Goal: Task Accomplishment & Management: Complete application form

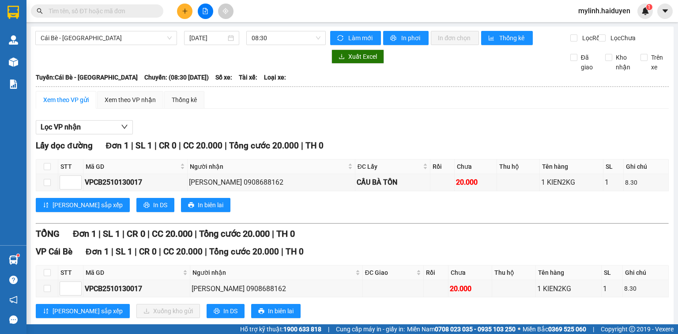
scroll to position [289, 0]
click at [116, 15] on input "text" at bounding box center [101, 11] width 104 height 10
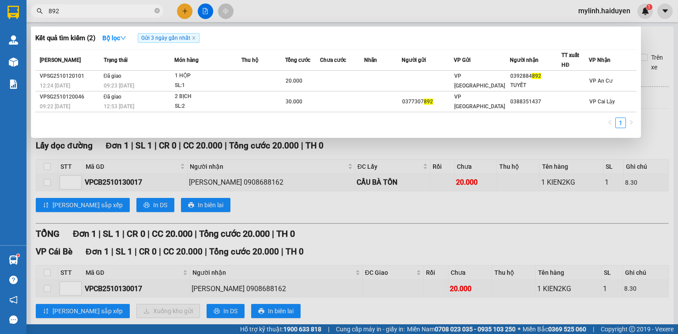
type input "892"
click at [197, 41] on span "Gửi 3 ngày gần nhất" at bounding box center [169, 38] width 62 height 10
click at [196, 39] on icon "close" at bounding box center [193, 38] width 4 height 4
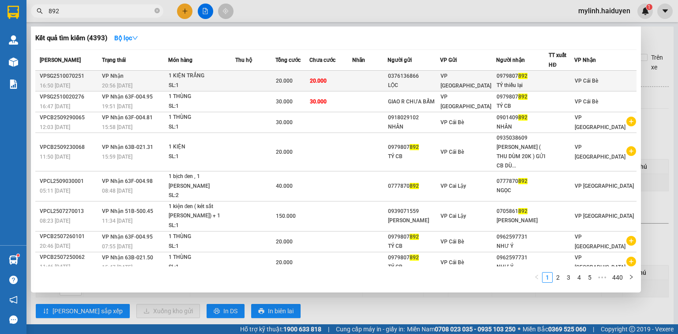
click at [201, 79] on div "1 KIỆN TRẮNG" at bounding box center [202, 76] width 66 height 10
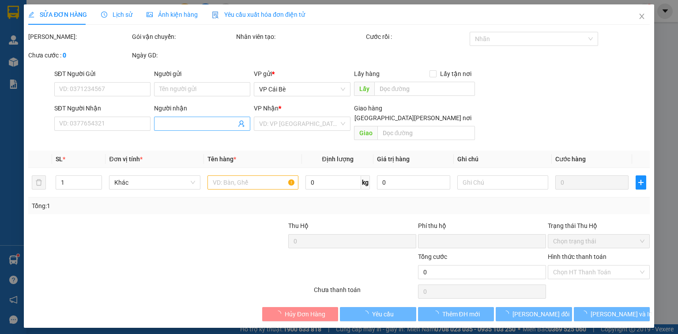
type input "0376136866"
type input "LỘC"
type input "0979807892"
type input "TÝ thiếu lại"
type input "0"
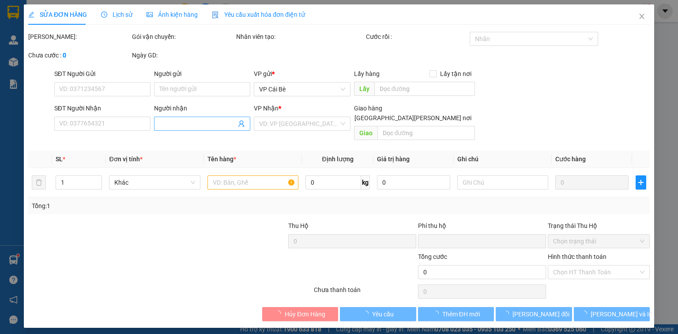
type input "20.000"
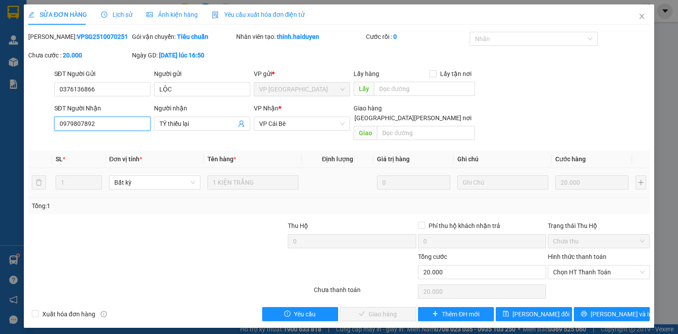
click at [124, 126] on input "0979807892" at bounding box center [102, 123] width 96 height 14
click at [643, 17] on icon "close" at bounding box center [641, 16] width 7 height 7
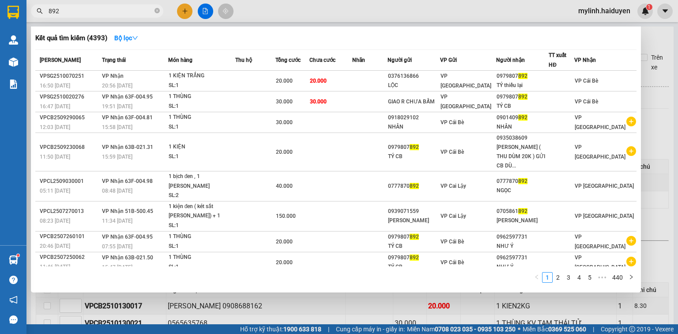
click at [148, 13] on input "892" at bounding box center [101, 11] width 104 height 10
paste input "0979807"
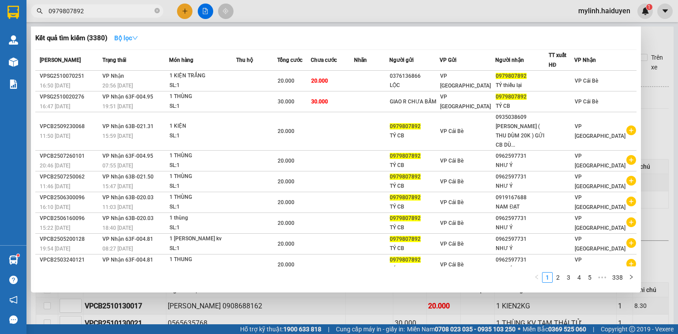
type input "0979807892"
click at [127, 39] on strong "Bộ lọc" at bounding box center [126, 37] width 24 height 7
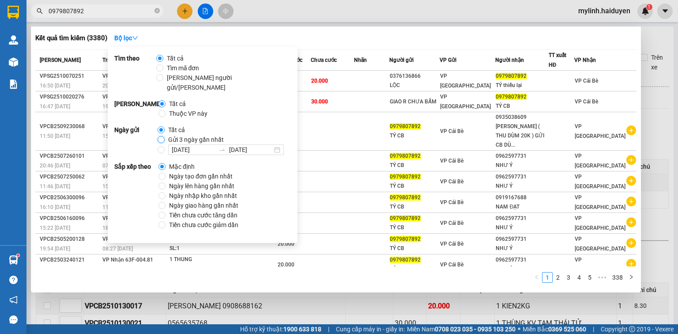
click at [160, 136] on input "Gửi 3 ngày gần nhất" at bounding box center [161, 139] width 7 height 7
radio input "true"
radio input "false"
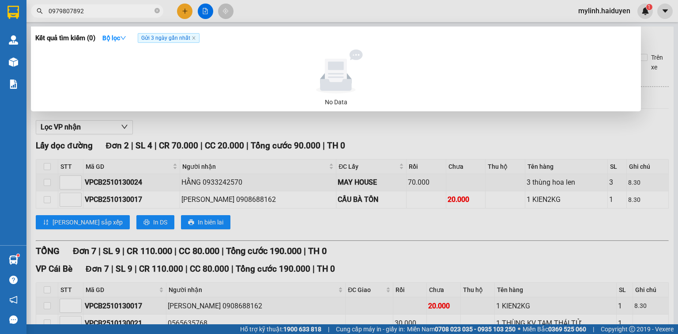
click at [386, 27] on div "Kết quả tìm kiếm ( 0 ) Bộ lọc Gửi 3 ngày gần nhất No Data" at bounding box center [336, 68] width 610 height 85
click at [194, 40] on icon "close" at bounding box center [193, 38] width 4 height 4
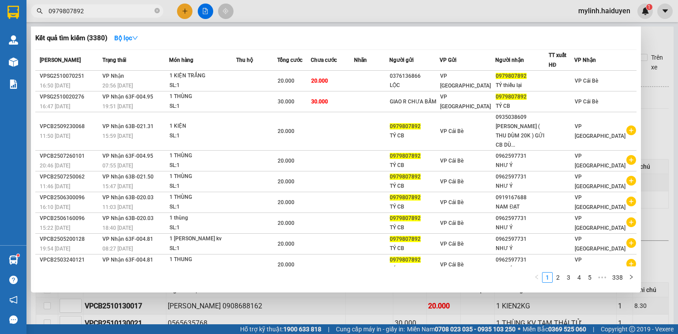
click at [105, 12] on input "0979807892" at bounding box center [101, 11] width 104 height 10
type input "0979807897"
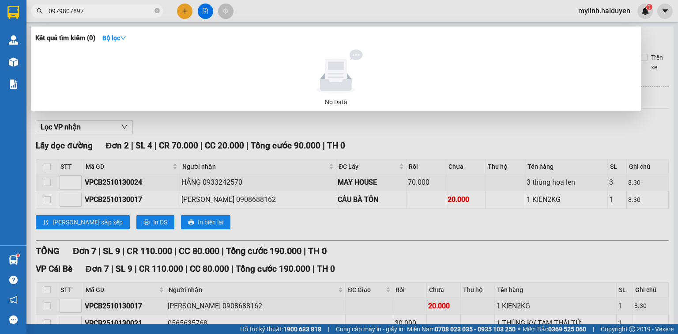
click at [120, 13] on input "0979807897" at bounding box center [101, 11] width 104 height 10
click at [120, 12] on input "0979807897" at bounding box center [101, 11] width 104 height 10
click at [157, 12] on icon "close-circle" at bounding box center [156, 10] width 5 height 5
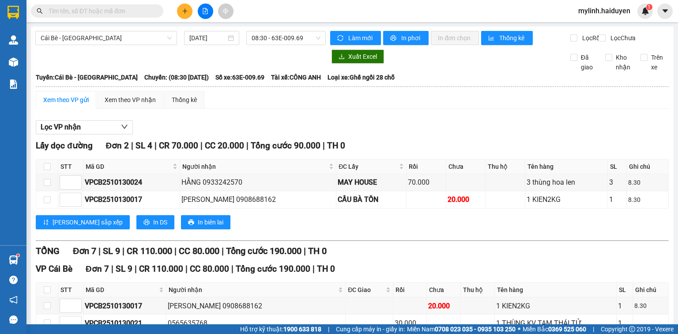
drag, startPoint x: 172, startPoint y: 16, endPoint x: 180, endPoint y: 11, distance: 9.5
click at [175, 15] on div at bounding box center [205, 11] width 66 height 15
click at [182, 11] on icon "plus" at bounding box center [185, 11] width 6 height 6
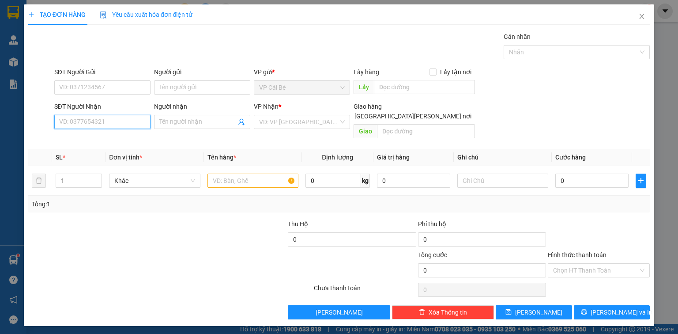
click at [141, 118] on input "SĐT Người Nhận" at bounding box center [102, 122] width 96 height 14
drag, startPoint x: 141, startPoint y: 118, endPoint x: 130, endPoint y: 129, distance: 15.9
click at [143, 120] on input "SĐT Người Nhận" at bounding box center [102, 122] width 96 height 14
type input "0933782867"
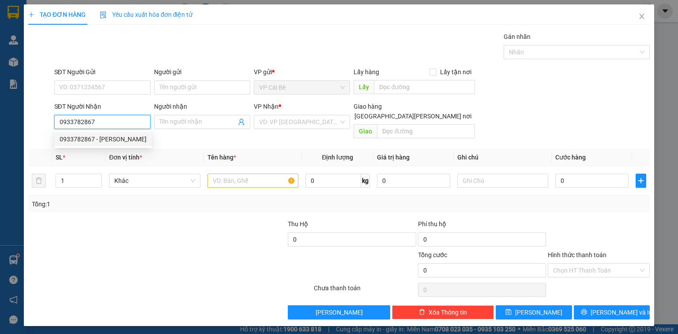
click at [128, 127] on input "0933782867" at bounding box center [102, 122] width 96 height 14
click at [129, 135] on div "0933782867 - [PERSON_NAME]" at bounding box center [103, 139] width 87 height 10
type input "Trân"
type input "20.000"
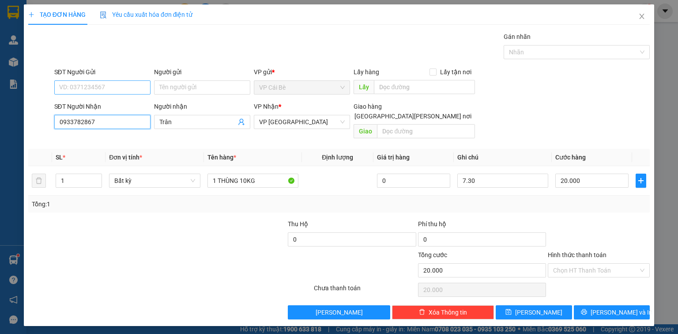
type input "0933782867"
click at [134, 93] on input "SĐT Người Gửi" at bounding box center [102, 87] width 96 height 14
click at [136, 105] on div "0908026030 - AN" at bounding box center [103, 105] width 86 height 10
type input "0908026030"
type input "AN"
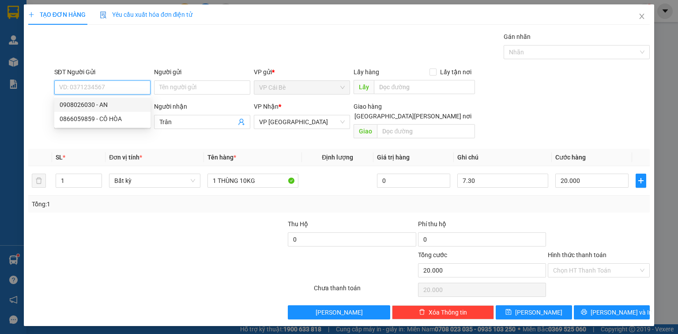
type input "LX CÔ HÒA"
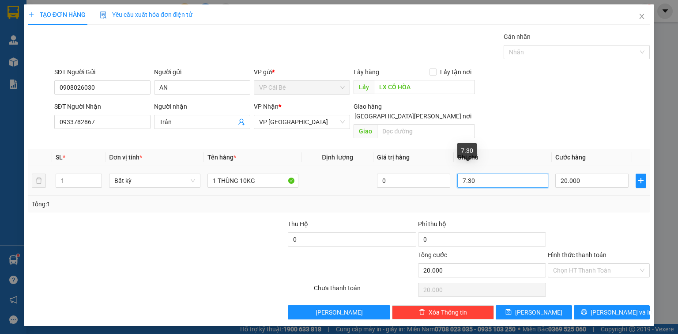
click at [497, 173] on input "7.30" at bounding box center [502, 180] width 91 height 14
drag, startPoint x: 497, startPoint y: 169, endPoint x: 455, endPoint y: 173, distance: 42.1
click at [498, 173] on input "7.30" at bounding box center [502, 180] width 91 height 14
type input "11.30"
click at [496, 133] on div "Transit Pickup Surcharge Ids Transit Deliver Surcharge Ids Transit Deliver Surc…" at bounding box center [338, 175] width 621 height 287
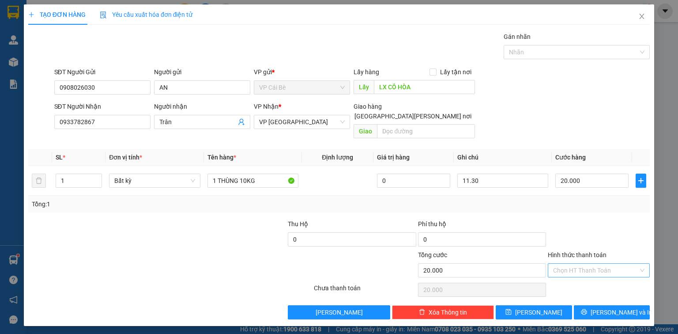
click at [585, 263] on input "Hình thức thanh toán" at bounding box center [595, 269] width 85 height 13
click at [595, 278] on div "Tại văn phòng" at bounding box center [598, 277] width 91 height 10
type input "0"
click at [613, 307] on span "[PERSON_NAME] và In" at bounding box center [621, 312] width 62 height 10
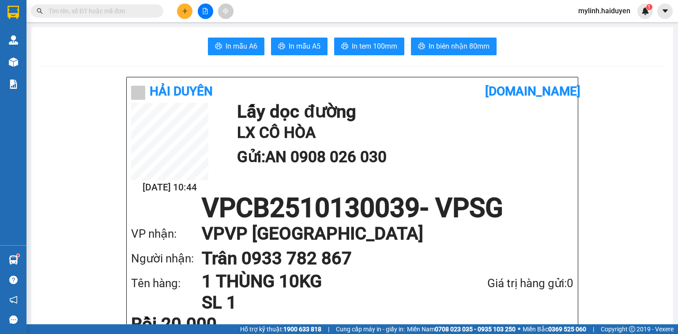
click at [184, 8] on icon "plus" at bounding box center [185, 11] width 6 height 6
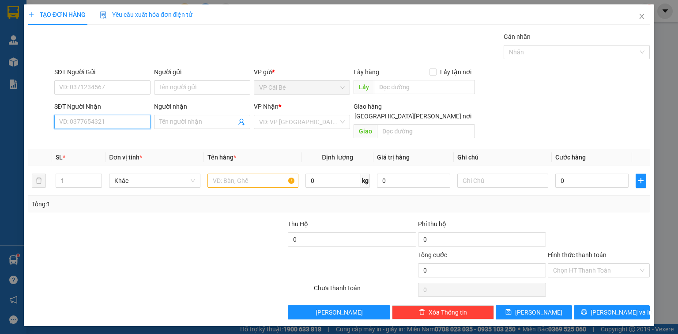
click at [120, 123] on input "SĐT Người Nhận" at bounding box center [102, 122] width 96 height 14
click at [120, 124] on input "SĐT Người Nhận" at bounding box center [102, 122] width 96 height 14
click at [90, 137] on div "0846047391 - [PERSON_NAME]" at bounding box center [103, 139] width 87 height 10
type input "0846047391"
type input "NGỌC"
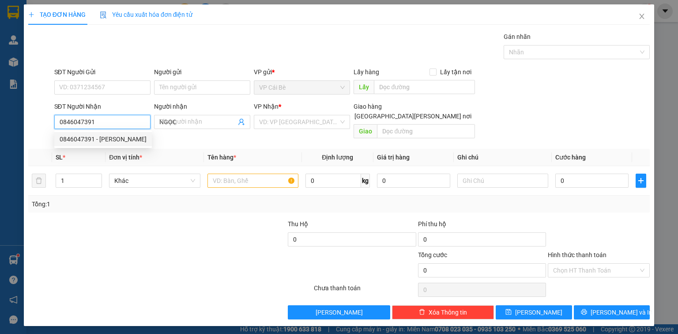
type input "80.000"
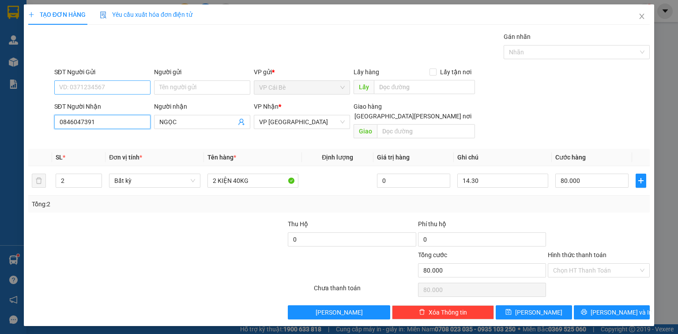
type input "0846047391"
click at [105, 93] on input "SĐT Người Gửi" at bounding box center [102, 87] width 96 height 14
click at [120, 103] on div "0338287053 - 8 VUI" at bounding box center [103, 105] width 86 height 10
type input "0338287053"
type input "8 VUI"
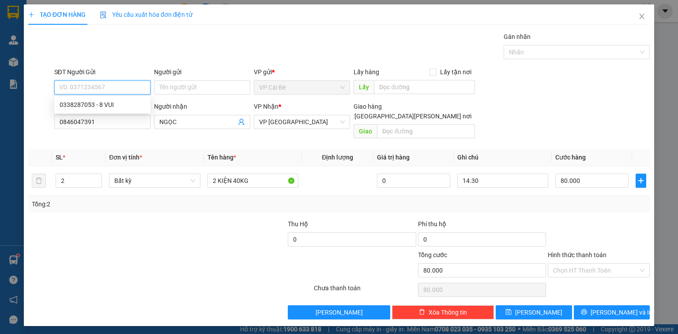
type input "TÁM VUI"
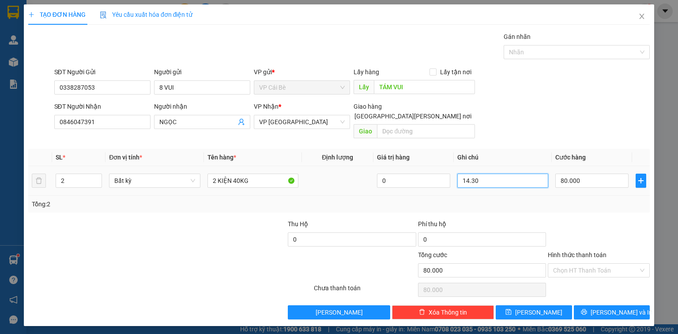
click at [510, 174] on input "14.30" at bounding box center [502, 180] width 91 height 14
type input "11.30"
click at [607, 307] on span "[PERSON_NAME] và In" at bounding box center [621, 312] width 62 height 10
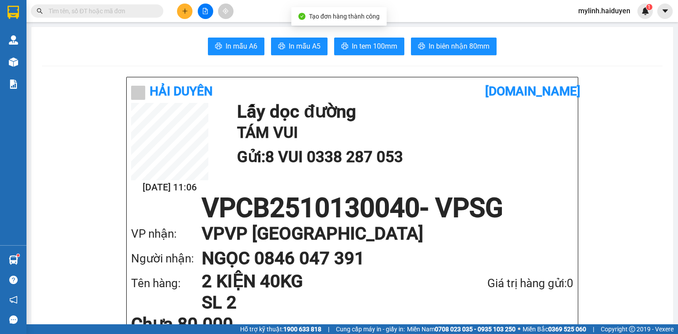
click at [183, 13] on icon "plus" at bounding box center [185, 11] width 6 height 6
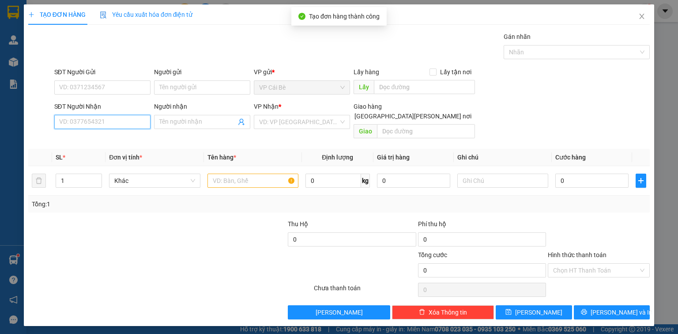
click at [140, 120] on input "SĐT Người Nhận" at bounding box center [102, 122] width 96 height 14
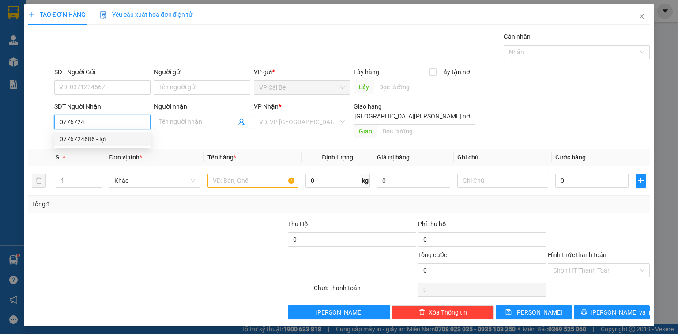
click at [109, 141] on div "0776724686 - lợi" at bounding box center [103, 139] width 86 height 10
type input "0776724686"
type input "lợi"
type input "20.000"
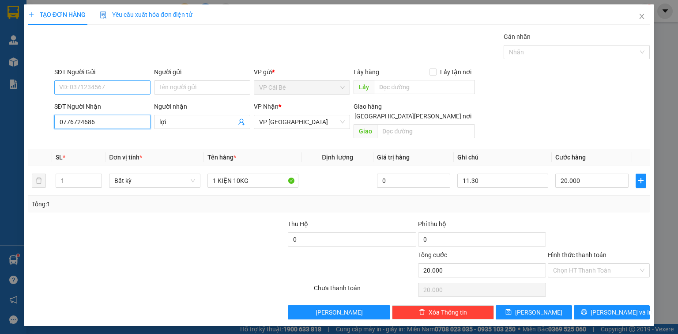
type input "0776724686"
click at [119, 91] on input "SĐT Người Gửi" at bounding box center [102, 87] width 96 height 14
click at [124, 105] on div "0338287053 - 8 VUI" at bounding box center [103, 105] width 86 height 10
type input "0338287053"
type input "8 VUI"
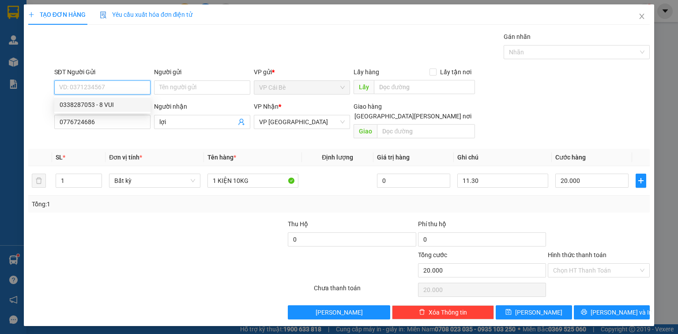
type input "TÁM VUI"
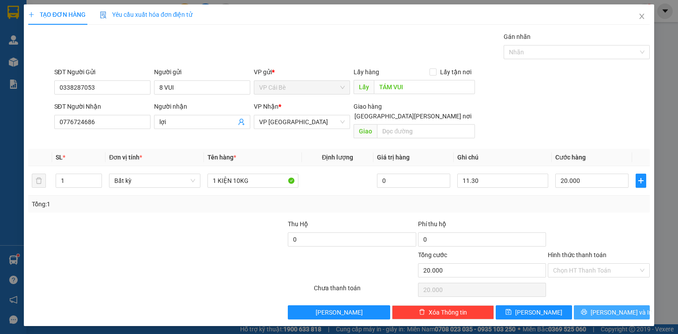
click at [616, 307] on span "[PERSON_NAME] và In" at bounding box center [621, 312] width 62 height 10
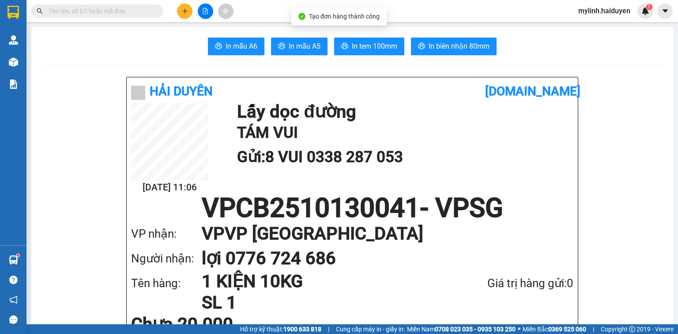
click at [181, 15] on button at bounding box center [184, 11] width 15 height 15
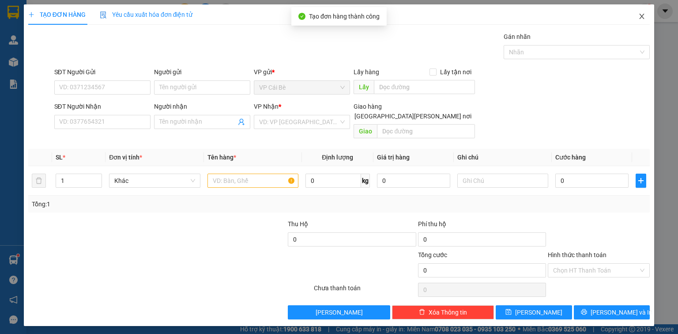
click at [644, 18] on icon "close" at bounding box center [641, 16] width 7 height 7
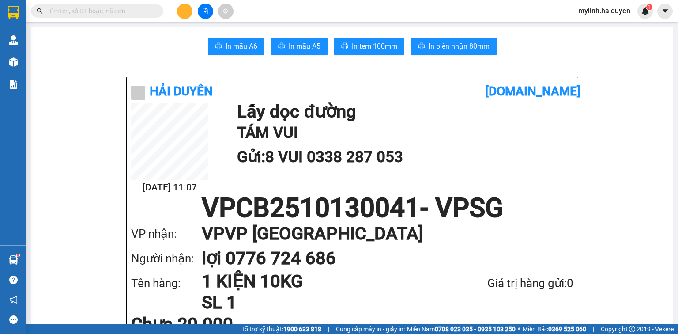
click at [79, 16] on span at bounding box center [97, 10] width 132 height 13
drag, startPoint x: 79, startPoint y: 16, endPoint x: 86, endPoint y: 11, distance: 8.8
click at [79, 15] on span at bounding box center [97, 10] width 132 height 13
click at [126, 8] on input "text" at bounding box center [101, 11] width 104 height 10
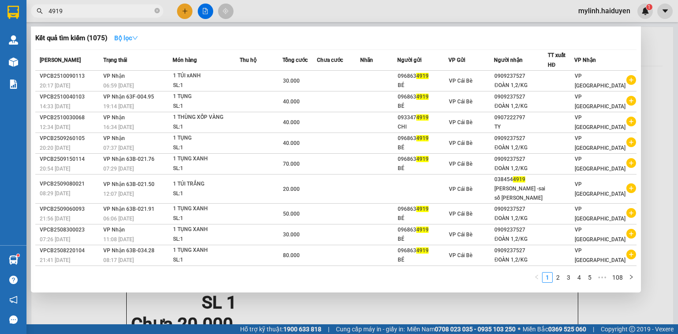
type input "4919"
click at [124, 39] on strong "Bộ lọc" at bounding box center [126, 37] width 24 height 7
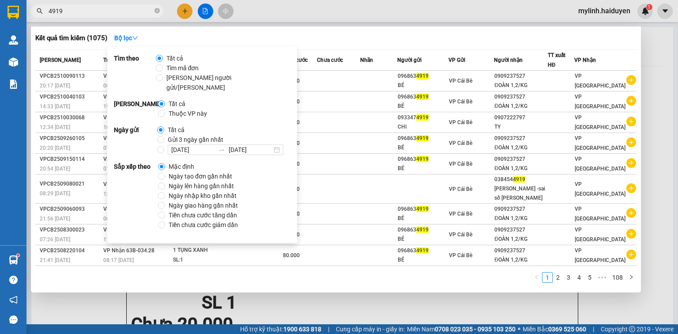
click at [166, 135] on span "Gửi 3 ngày gần nhất" at bounding box center [195, 140] width 63 height 10
click at [164, 136] on input "Gửi 3 ngày gần nhất" at bounding box center [160, 139] width 7 height 7
radio input "true"
radio input "false"
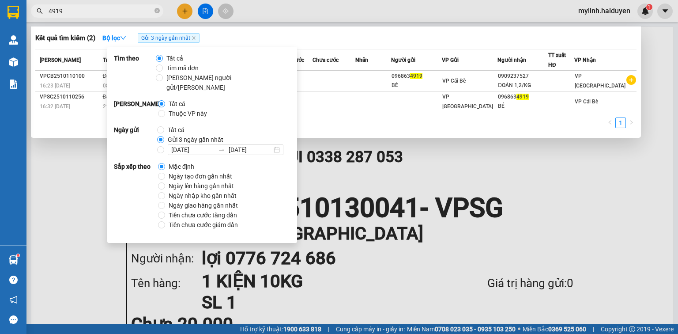
click at [347, 40] on div "Kết quả tìm kiếm ( 2 ) Bộ lọc Gửi 3 ngày gần nhất" at bounding box center [335, 38] width 601 height 14
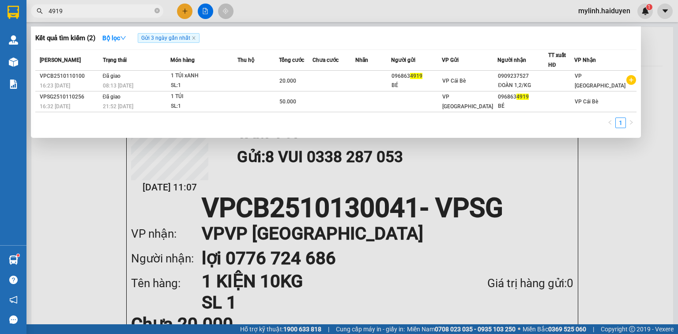
click at [201, 11] on div at bounding box center [339, 167] width 678 height 334
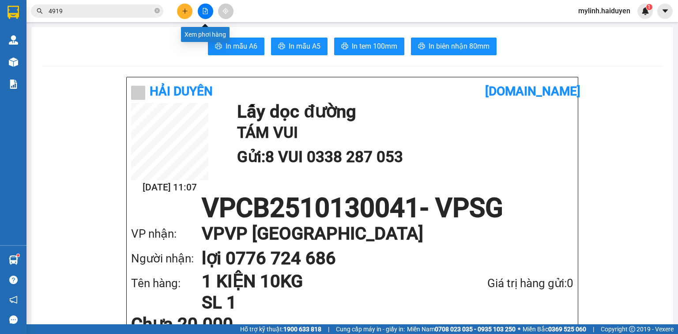
click at [201, 11] on button at bounding box center [205, 11] width 15 height 15
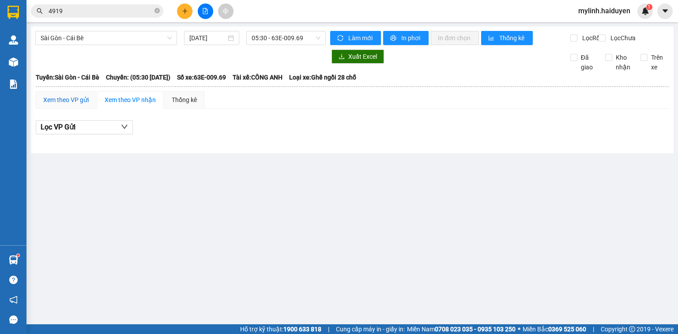
drag, startPoint x: 66, startPoint y: 108, endPoint x: 120, endPoint y: 69, distance: 67.1
click at [66, 105] on div "Xem theo VP gửi" at bounding box center [65, 100] width 45 height 10
click at [147, 45] on div "Sài Gòn - Cái Bè [DATE] 05:30 - 63E-009.69" at bounding box center [180, 38] width 290 height 14
click at [154, 40] on span "Sài Gòn - Cái Bè" at bounding box center [106, 37] width 131 height 13
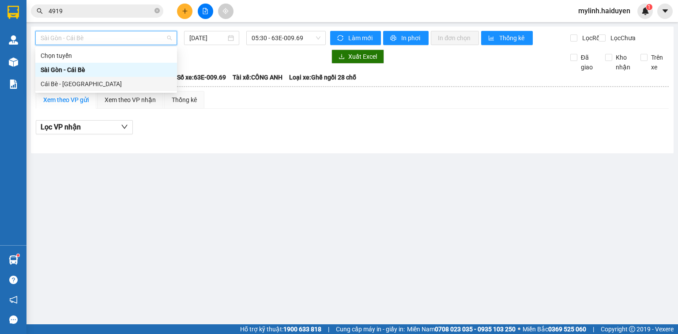
click at [153, 81] on div "Cái Bè - [GEOGRAPHIC_DATA]" at bounding box center [106, 84] width 131 height 10
type input "[DATE]"
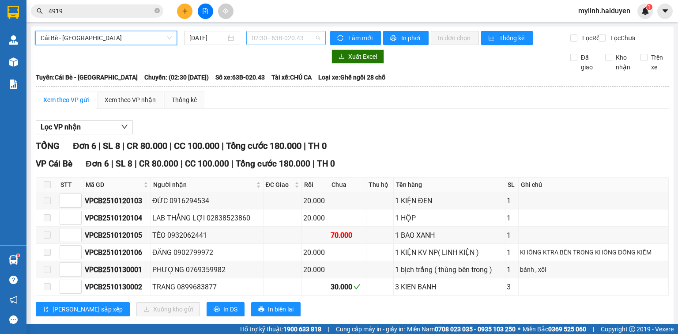
click at [296, 34] on span "02:30 - 63B-020.43" at bounding box center [285, 37] width 69 height 13
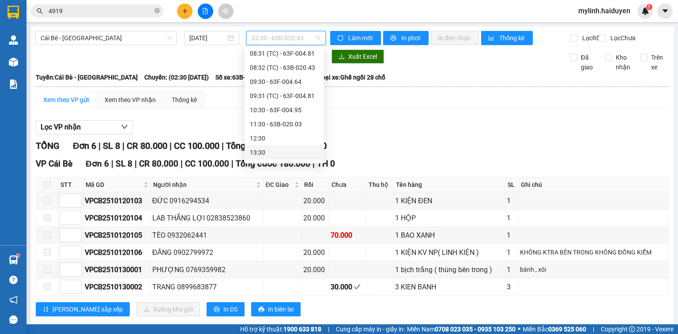
scroll to position [184, 0]
click at [291, 83] on div "11:30 - 63B-020.03" at bounding box center [284, 84] width 69 height 10
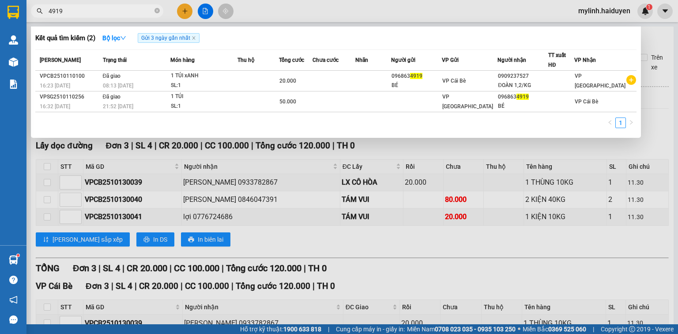
click at [149, 11] on input "4919" at bounding box center [101, 11] width 104 height 10
click at [155, 12] on icon "close-circle" at bounding box center [156, 10] width 5 height 5
